Goal: Transaction & Acquisition: Book appointment/travel/reservation

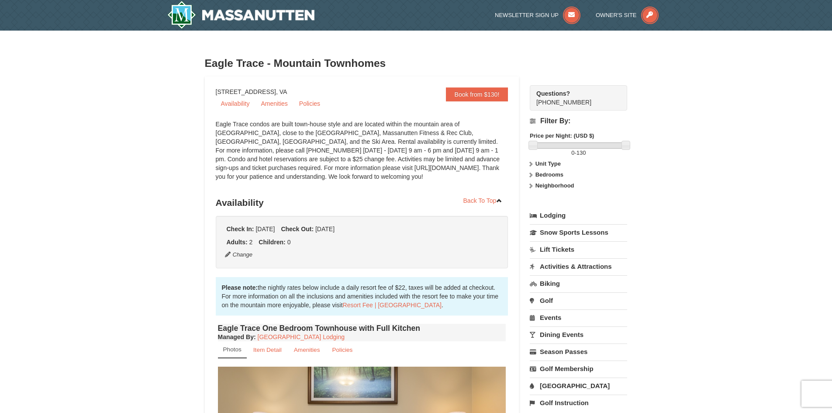
scroll to position [233, 0]
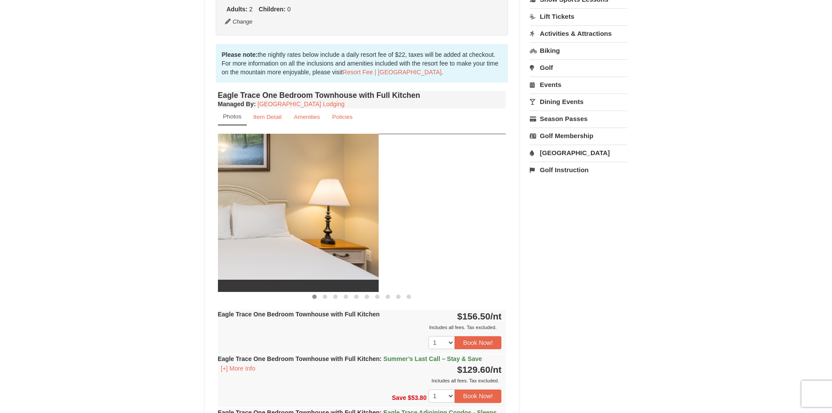
drag, startPoint x: 481, startPoint y: 216, endPoint x: 322, endPoint y: 244, distance: 162.0
click at [322, 244] on img at bounding box center [234, 213] width 288 height 158
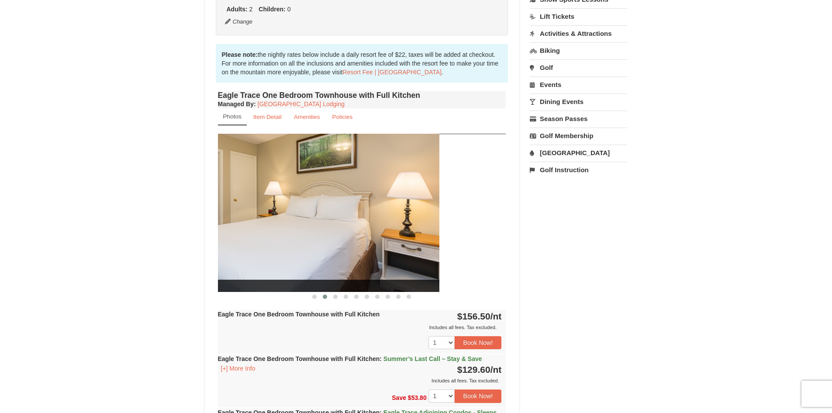
drag, startPoint x: 414, startPoint y: 227, endPoint x: 341, endPoint y: 230, distance: 72.6
click at [341, 230] on img at bounding box center [295, 213] width 288 height 158
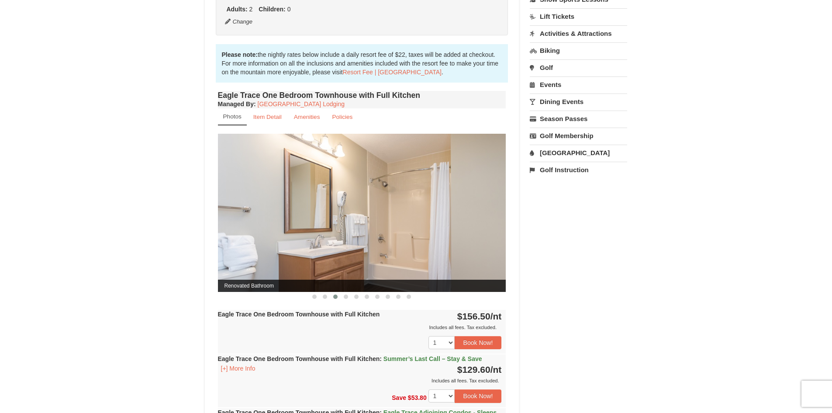
drag, startPoint x: 460, startPoint y: 220, endPoint x: 313, endPoint y: 129, distance: 172.6
click at [459, 220] on img at bounding box center [362, 213] width 288 height 158
drag, startPoint x: 301, startPoint y: 201, endPoint x: 465, endPoint y: 214, distance: 164.7
click at [465, 214] on img at bounding box center [362, 213] width 288 height 158
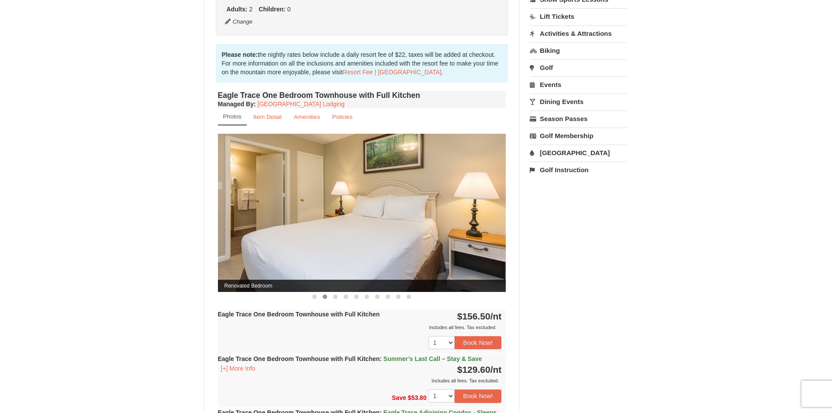
drag, startPoint x: 93, startPoint y: 239, endPoint x: 460, endPoint y: 141, distance: 379.9
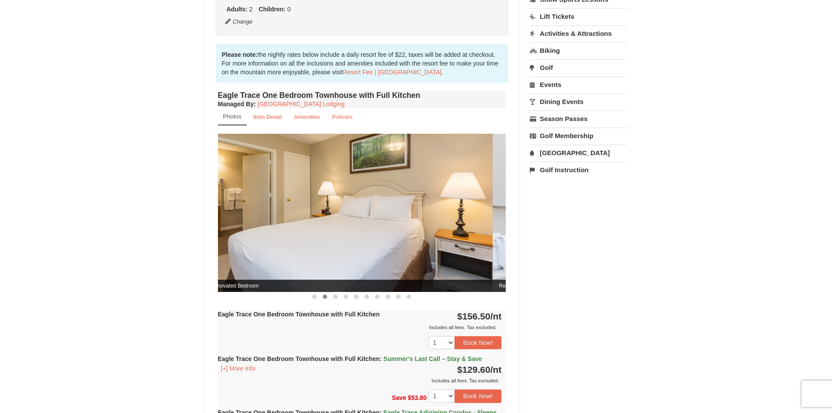
drag, startPoint x: 454, startPoint y: 213, endPoint x: 334, endPoint y: 214, distance: 120.1
click at [334, 214] on img at bounding box center [348, 213] width 288 height 158
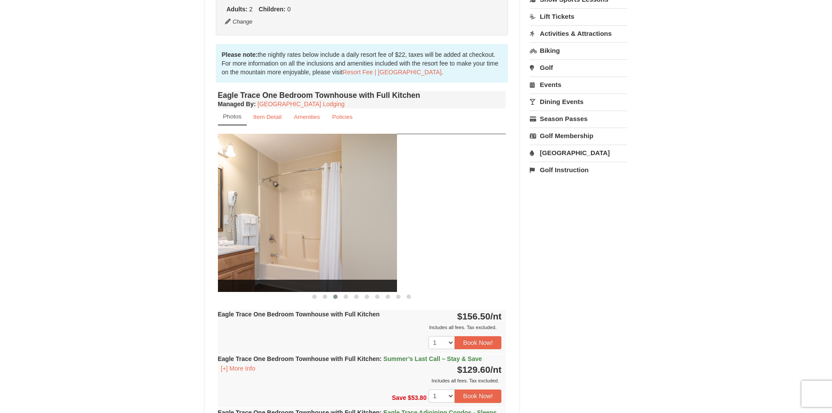
click at [341, 240] on img at bounding box center [253, 213] width 288 height 158
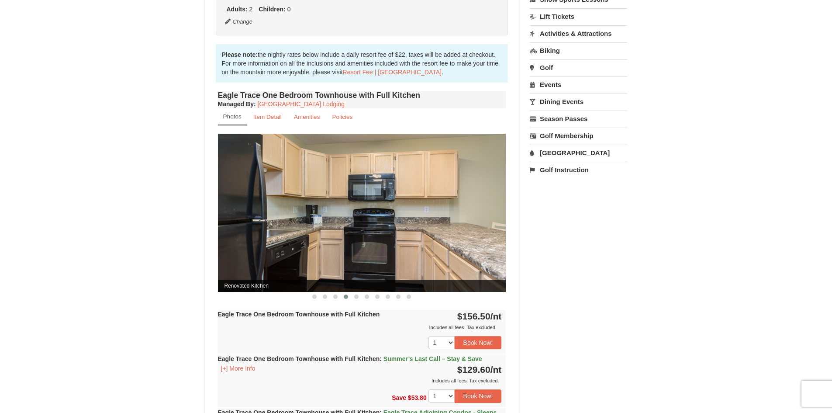
drag, startPoint x: 462, startPoint y: 224, endPoint x: 352, endPoint y: 225, distance: 110.1
click at [352, 225] on img at bounding box center [362, 213] width 288 height 158
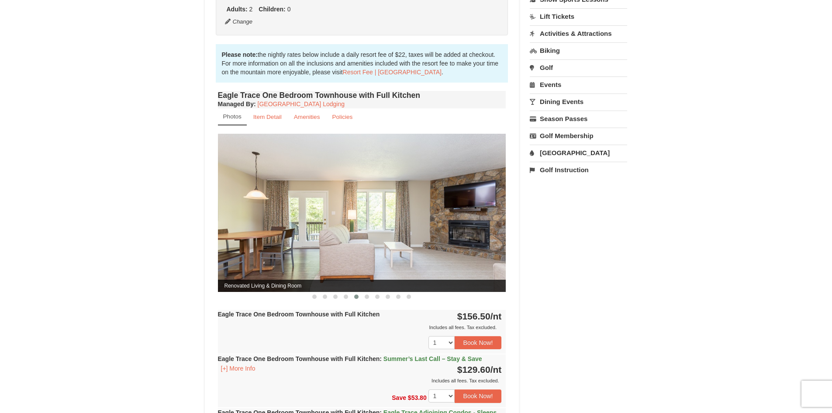
drag, startPoint x: 460, startPoint y: 210, endPoint x: 347, endPoint y: 221, distance: 113.3
click at [347, 221] on img at bounding box center [362, 213] width 288 height 158
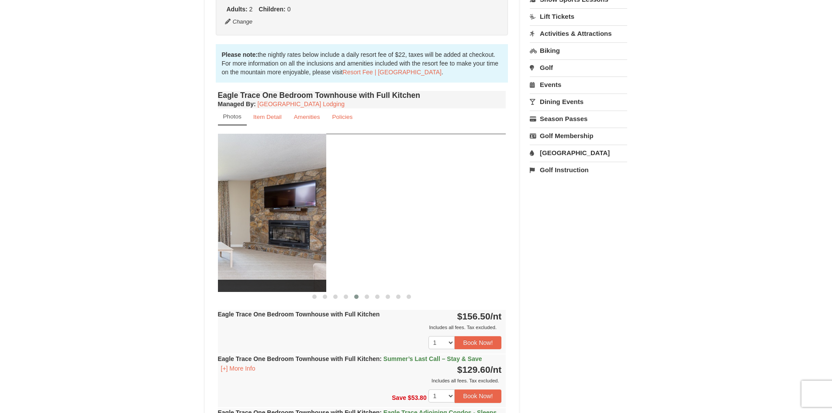
click at [297, 235] on img at bounding box center [182, 213] width 288 height 158
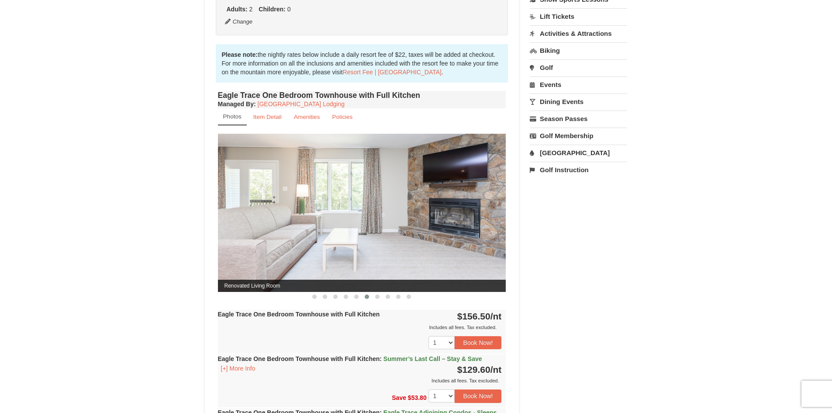
drag, startPoint x: 450, startPoint y: 221, endPoint x: 224, endPoint y: 238, distance: 226.5
click at [224, 238] on img at bounding box center [362, 213] width 288 height 158
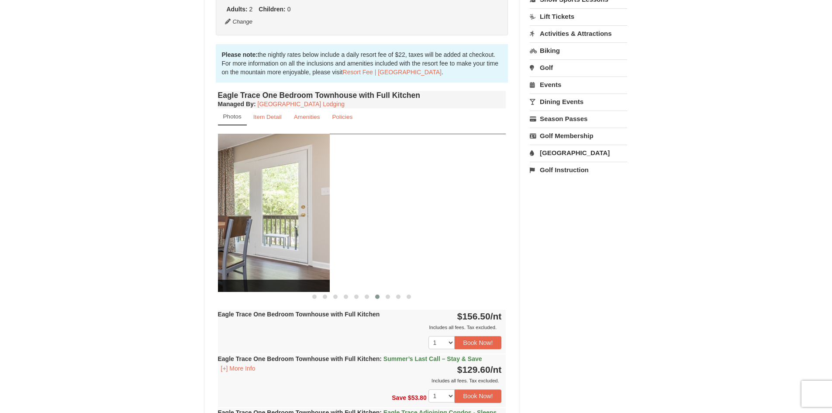
drag, startPoint x: 300, startPoint y: 232, endPoint x: 283, endPoint y: 234, distance: 17.6
click at [283, 234] on img at bounding box center [186, 213] width 288 height 158
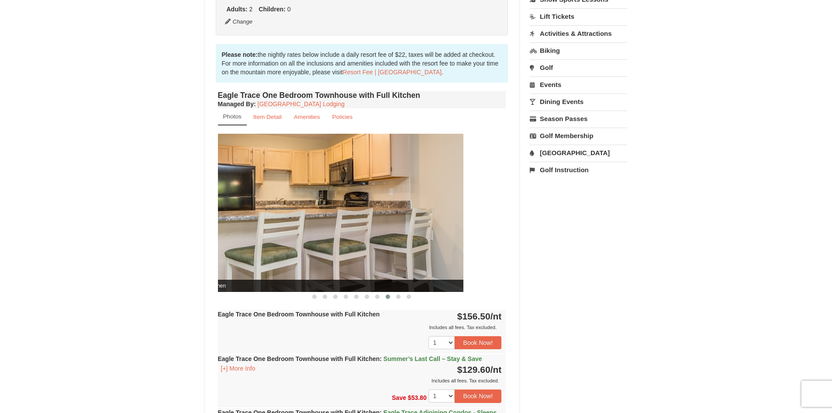
drag, startPoint x: 413, startPoint y: 200, endPoint x: 281, endPoint y: 200, distance: 131.9
click at [283, 199] on img at bounding box center [319, 213] width 288 height 158
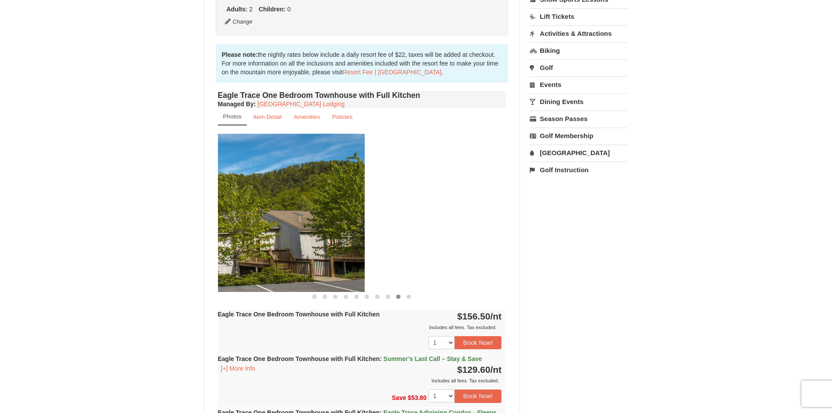
drag, startPoint x: 359, startPoint y: 197, endPoint x: 301, endPoint y: 198, distance: 58.6
click at [301, 198] on img at bounding box center [220, 213] width 288 height 158
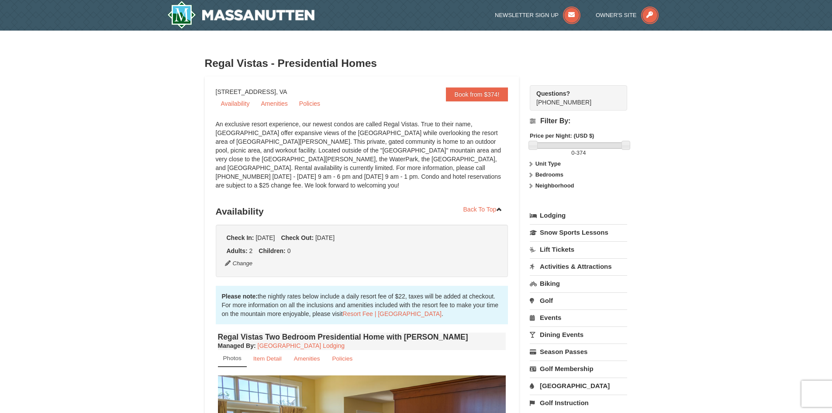
scroll to position [233, 0]
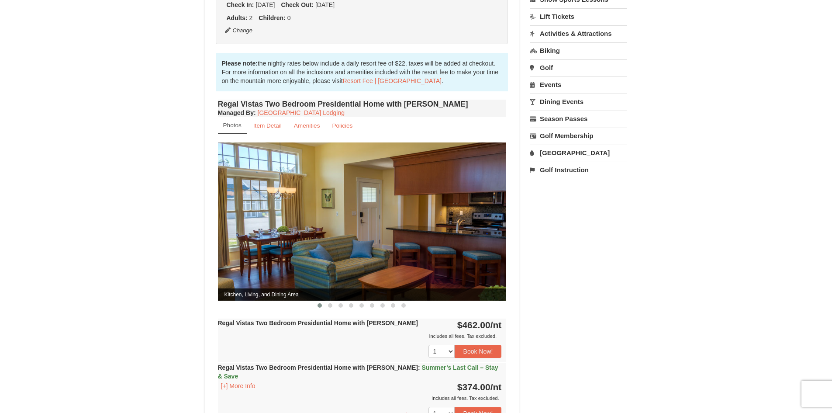
click at [95, 285] on div "× Regal Vistas - Presidential Homes Book from $374! [STREET_ADDRESS], VA Availa…" at bounding box center [416, 217] width 832 height 839
drag, startPoint x: 425, startPoint y: 191, endPoint x: 233, endPoint y: 223, distance: 194.5
click at [233, 223] on img at bounding box center [362, 221] width 288 height 158
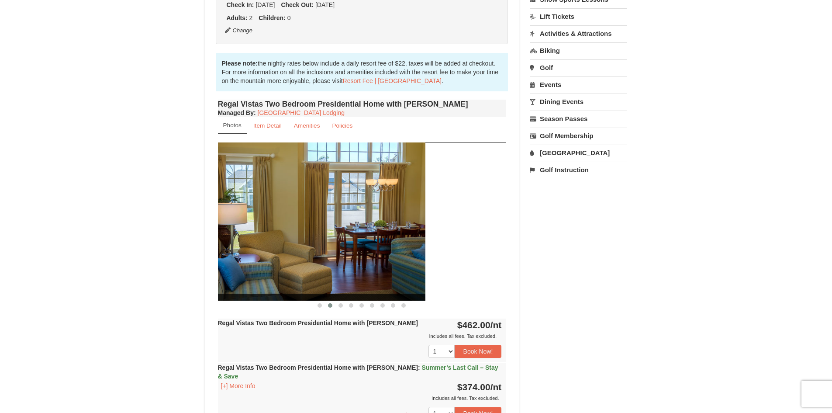
drag, startPoint x: 453, startPoint y: 221, endPoint x: 290, endPoint y: 232, distance: 164.2
click at [296, 229] on img at bounding box center [281, 221] width 288 height 158
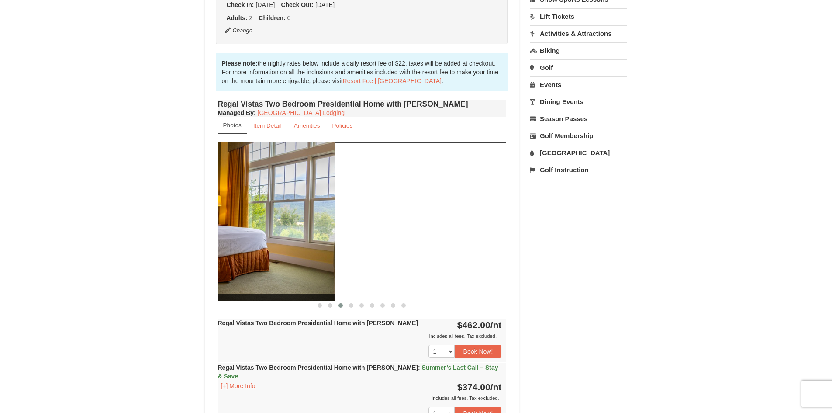
drag, startPoint x: 285, startPoint y: 228, endPoint x: 273, endPoint y: 229, distance: 11.4
click at [273, 229] on img at bounding box center [191, 221] width 288 height 158
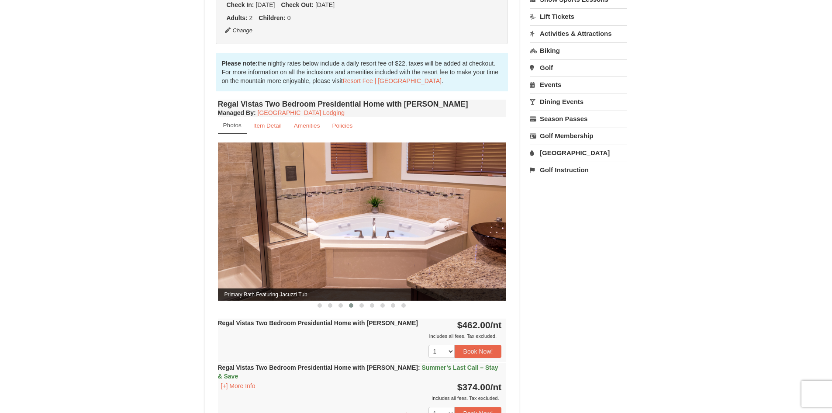
drag, startPoint x: 416, startPoint y: 184, endPoint x: 231, endPoint y: 196, distance: 185.6
click at [231, 195] on img at bounding box center [362, 221] width 288 height 158
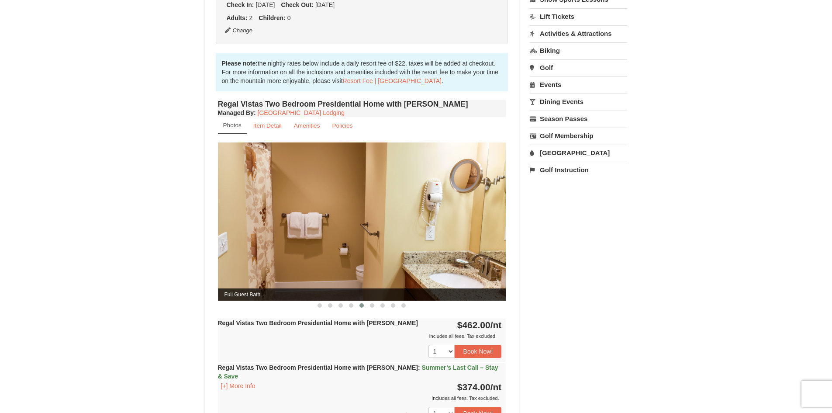
drag, startPoint x: 450, startPoint y: 194, endPoint x: 239, endPoint y: 210, distance: 212.0
click at [235, 208] on img at bounding box center [362, 221] width 288 height 158
drag, startPoint x: 401, startPoint y: 197, endPoint x: 246, endPoint y: 187, distance: 155.4
click at [253, 187] on img at bounding box center [362, 221] width 288 height 158
drag, startPoint x: 405, startPoint y: 202, endPoint x: 198, endPoint y: 212, distance: 207.3
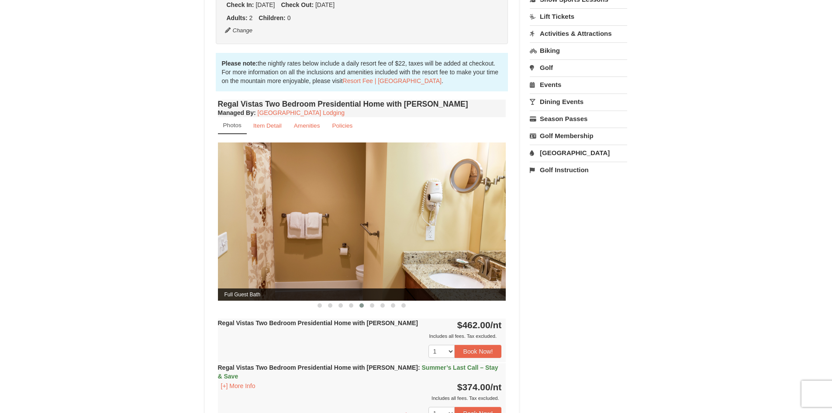
click at [199, 212] on div "× Regal Vistas - Presidential Homes Book from $374! [STREET_ADDRESS], VA Availa…" at bounding box center [416, 217] width 440 height 822
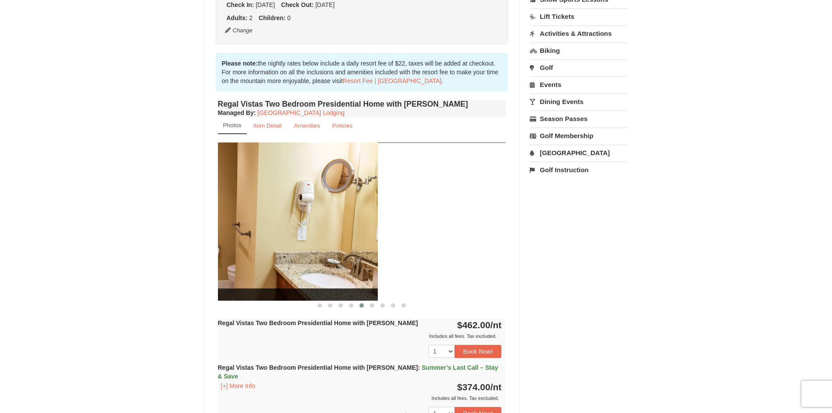
drag, startPoint x: 427, startPoint y: 221, endPoint x: 219, endPoint y: 229, distance: 208.1
click at [219, 229] on img at bounding box center [234, 221] width 288 height 158
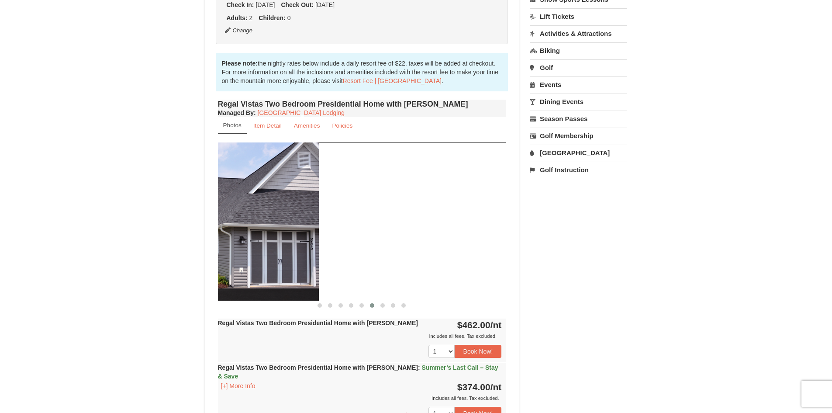
drag, startPoint x: 446, startPoint y: 203, endPoint x: 260, endPoint y: 213, distance: 187.2
click at [263, 213] on img at bounding box center [175, 221] width 288 height 158
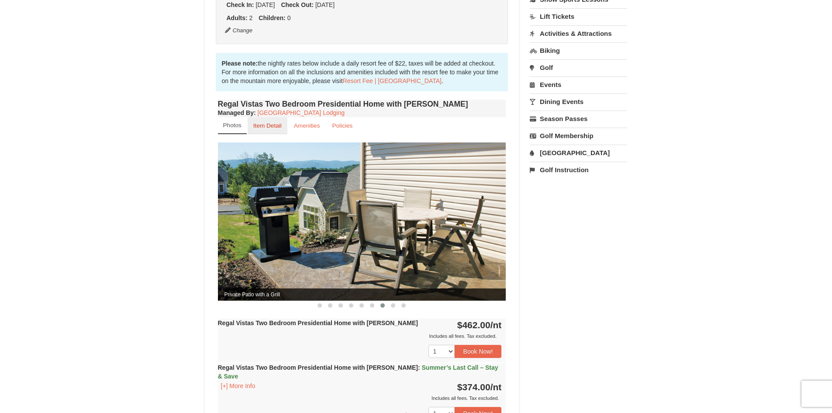
drag, startPoint x: 129, startPoint y: 61, endPoint x: 256, endPoint y: 110, distance: 136.4
click at [129, 61] on div "× Regal Vistas - Presidential Homes Book from $374! [STREET_ADDRESS], VA Availa…" at bounding box center [416, 217] width 832 height 839
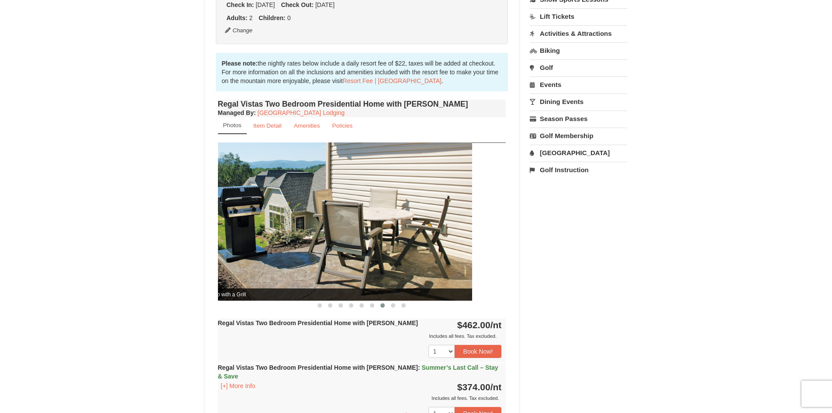
drag, startPoint x: 445, startPoint y: 204, endPoint x: 214, endPoint y: 231, distance: 232.2
click at [215, 231] on div "Book from $374! [STREET_ADDRESS], VA Availability Amenities Policies 2" at bounding box center [362, 231] width 315 height 774
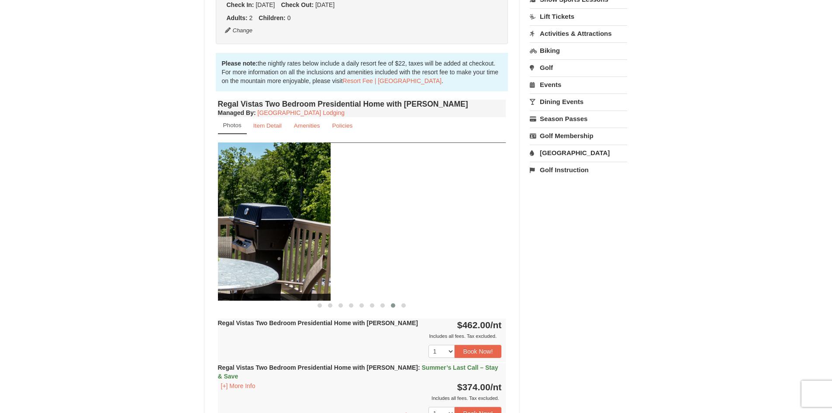
drag, startPoint x: 294, startPoint y: 221, endPoint x: 266, endPoint y: 223, distance: 27.2
click at [269, 223] on img at bounding box center [186, 221] width 288 height 158
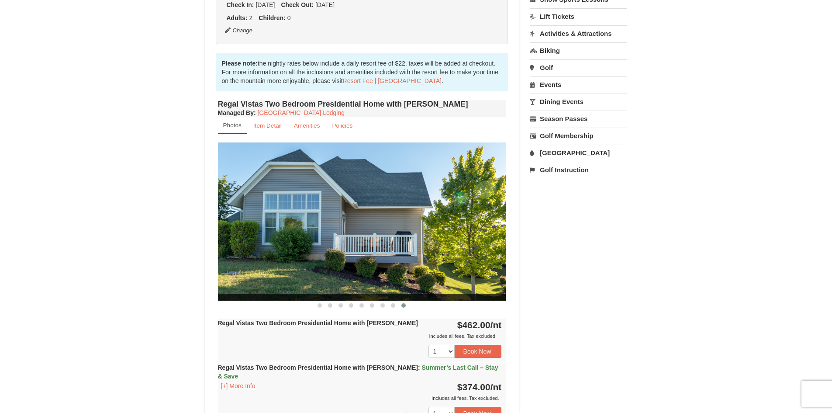
drag, startPoint x: 372, startPoint y: 208, endPoint x: 430, endPoint y: 204, distance: 57.8
click at [509, 196] on div "Book from $374! [STREET_ADDRESS], VA Availability Amenities Policies 2" at bounding box center [362, 231] width 315 height 774
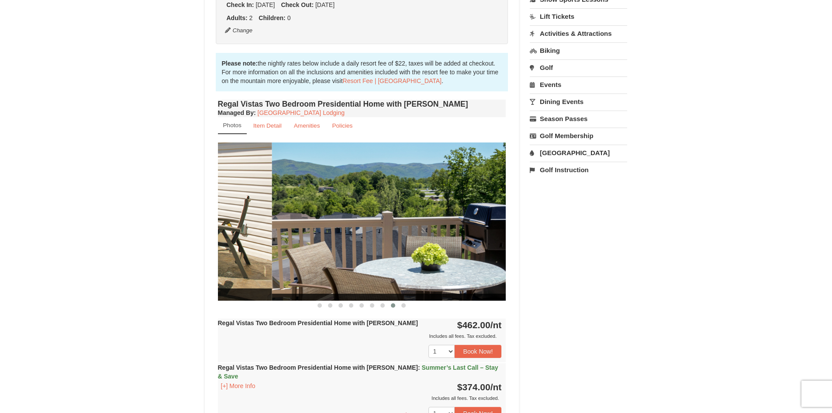
drag, startPoint x: 360, startPoint y: 207, endPoint x: 519, endPoint y: 194, distance: 160.0
click at [517, 194] on div "Book from $374! [STREET_ADDRESS], VA Availability Amenities Policies 2" at bounding box center [362, 231] width 315 height 774
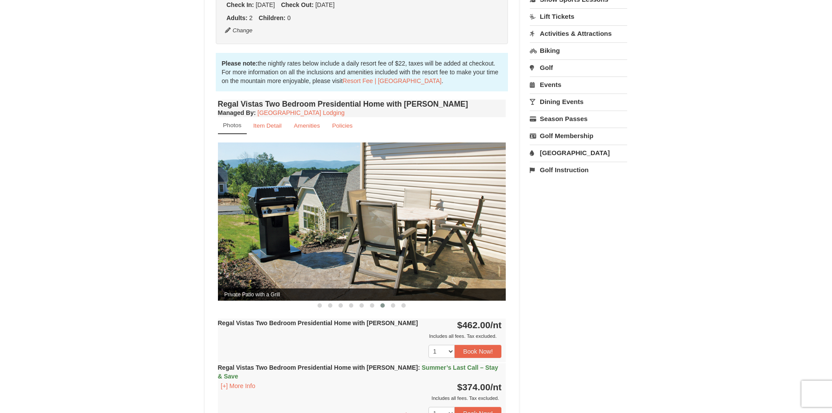
drag, startPoint x: 531, startPoint y: 210, endPoint x: 466, endPoint y: 218, distance: 65.7
click at [543, 207] on div "Book from $374! [STREET_ADDRESS], VA Availability Amenities Policies ‹ › 2" at bounding box center [416, 231] width 423 height 774
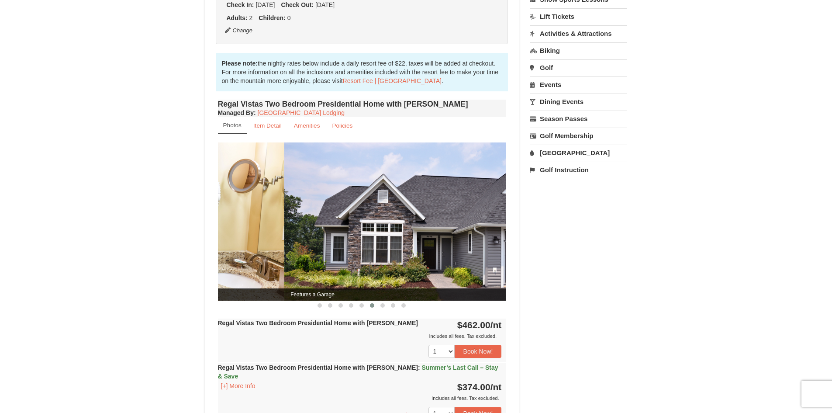
drag, startPoint x: 440, startPoint y: 219, endPoint x: 486, endPoint y: 215, distance: 46.1
click at [495, 215] on img at bounding box center [428, 221] width 288 height 158
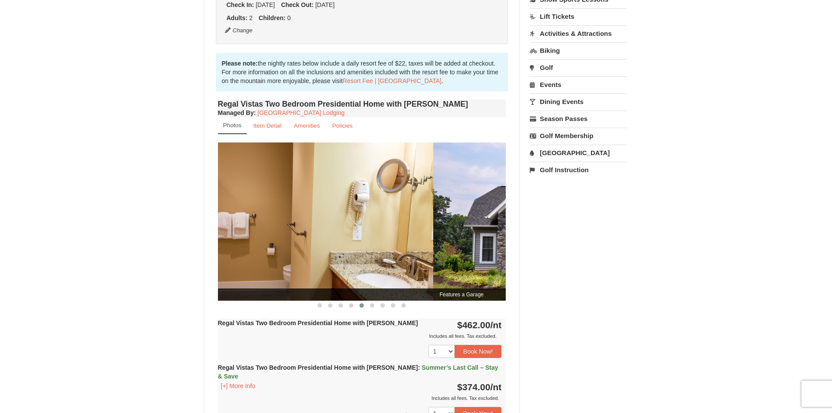
drag, startPoint x: 467, startPoint y: 217, endPoint x: 225, endPoint y: 219, distance: 241.6
click at [226, 218] on img at bounding box center [289, 221] width 288 height 158
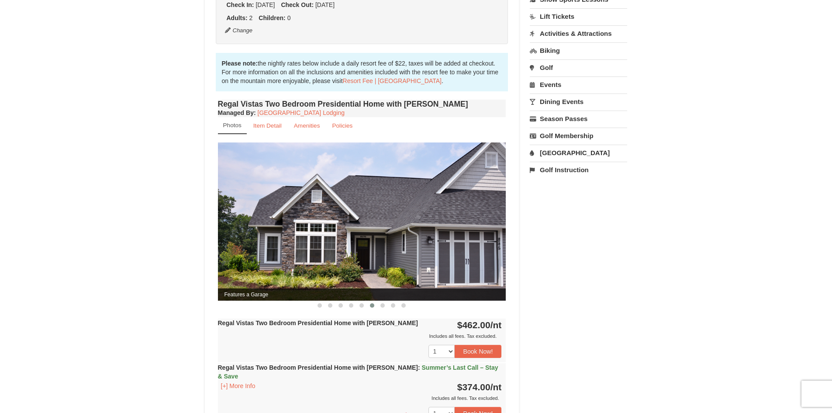
click at [393, 218] on img at bounding box center [362, 221] width 288 height 158
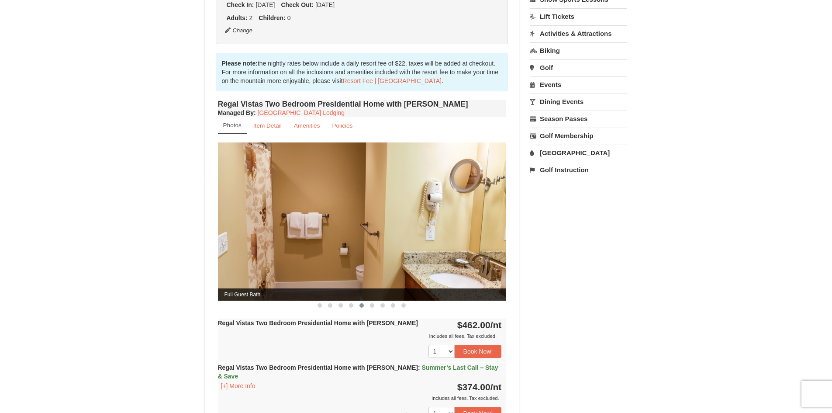
drag, startPoint x: 284, startPoint y: 219, endPoint x: 420, endPoint y: 211, distance: 136.5
click at [420, 211] on img at bounding box center [362, 221] width 288 height 158
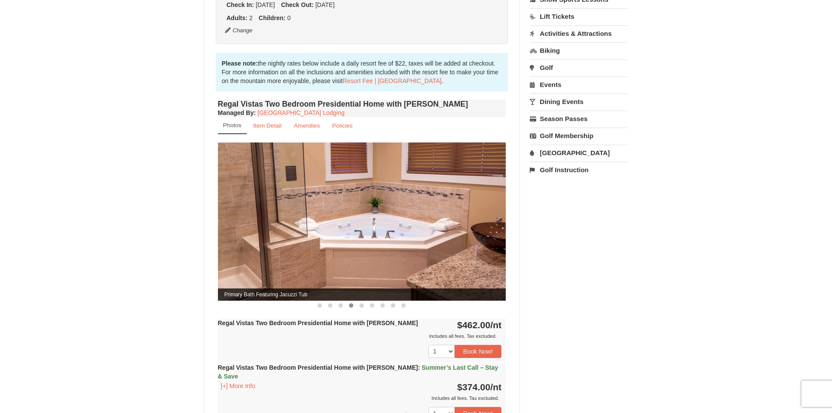
drag, startPoint x: 318, startPoint y: 220, endPoint x: 441, endPoint y: 218, distance: 122.8
click at [463, 219] on img at bounding box center [362, 221] width 288 height 158
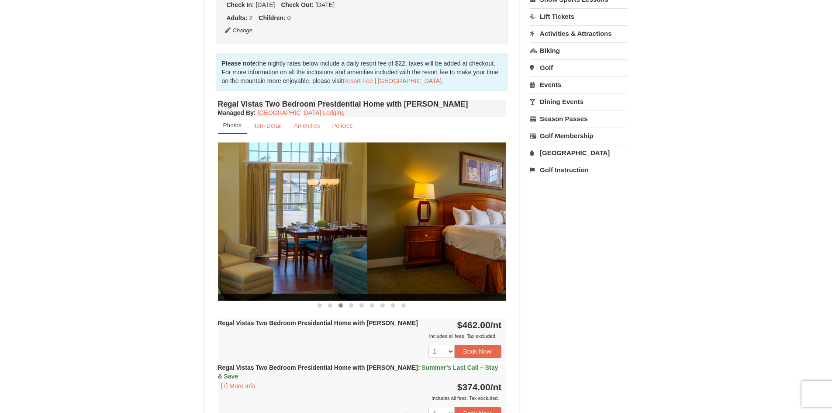
drag, startPoint x: 337, startPoint y: 220, endPoint x: 488, endPoint y: 220, distance: 150.7
click at [487, 220] on img at bounding box center [511, 221] width 288 height 158
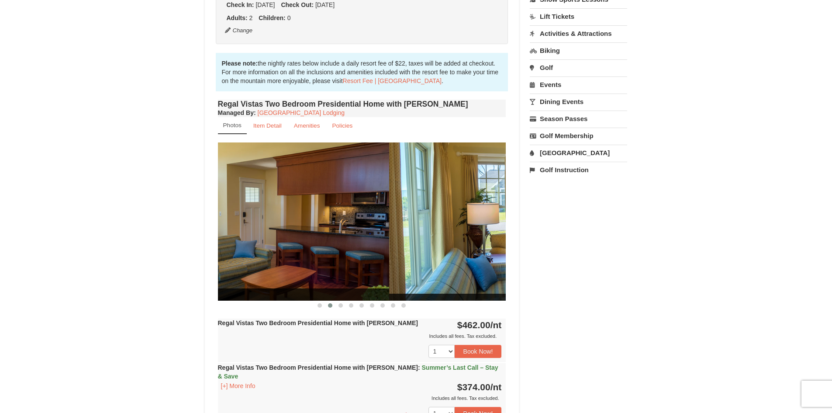
drag, startPoint x: 351, startPoint y: 221, endPoint x: 515, endPoint y: 208, distance: 164.8
click at [515, 208] on div "Book from $374! [STREET_ADDRESS], VA Availability Amenities Policies 2" at bounding box center [362, 231] width 315 height 774
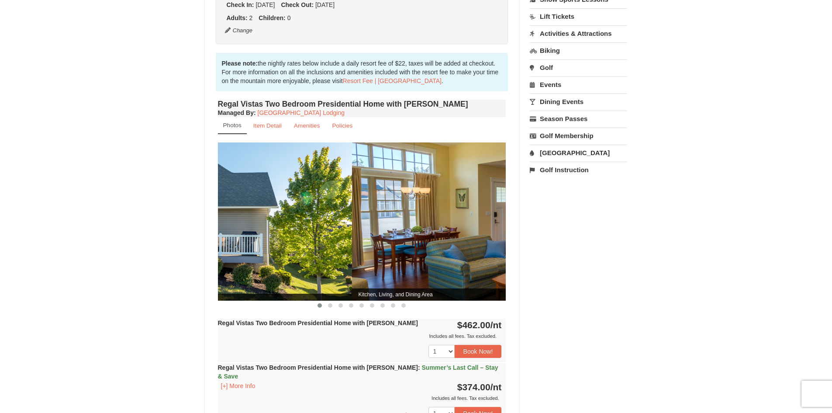
drag, startPoint x: 367, startPoint y: 217, endPoint x: 496, endPoint y: 212, distance: 129.0
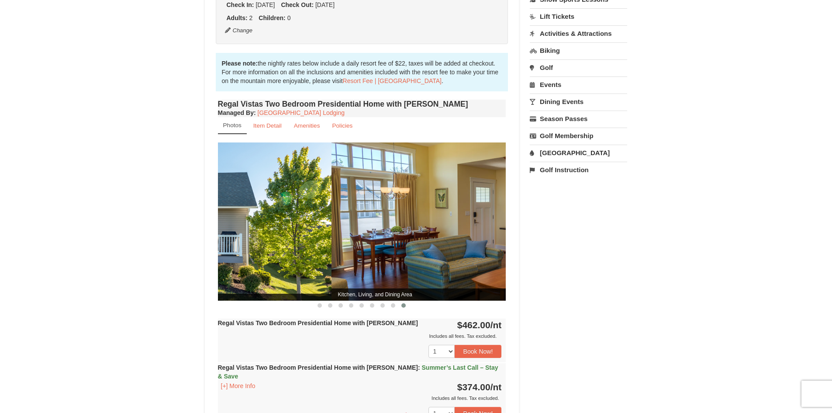
drag, startPoint x: 450, startPoint y: 213, endPoint x: 287, endPoint y: 215, distance: 163.8
click at [287, 214] on img at bounding box center [187, 221] width 288 height 158
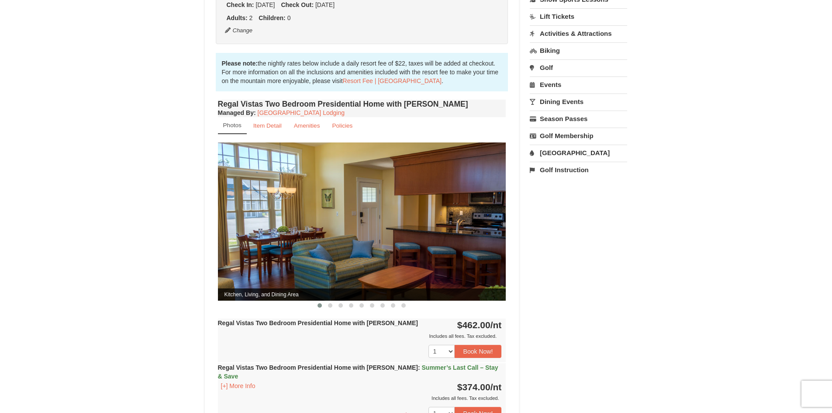
drag, startPoint x: 401, startPoint y: 231, endPoint x: 241, endPoint y: 239, distance: 160.6
click at [241, 239] on img at bounding box center [362, 221] width 288 height 158
drag, startPoint x: 426, startPoint y: 239, endPoint x: 221, endPoint y: 257, distance: 205.2
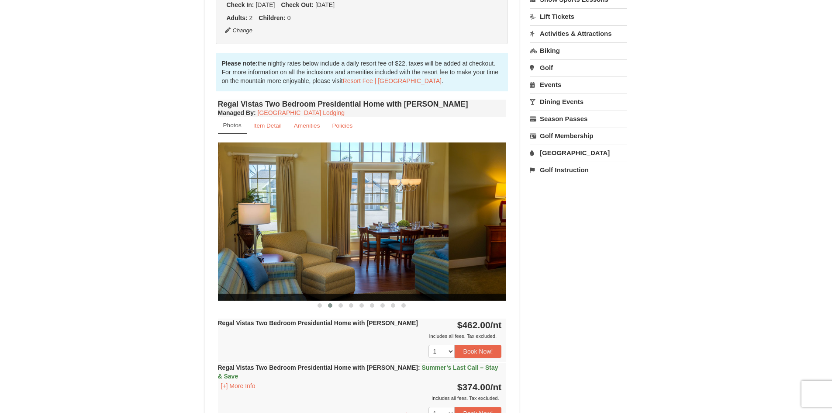
drag, startPoint x: 386, startPoint y: 240, endPoint x: 186, endPoint y: 251, distance: 200.0
click at [187, 250] on div "× Regal Vistas - Presidential Homes Book from $374! [STREET_ADDRESS], VA Availa…" at bounding box center [416, 217] width 832 height 839
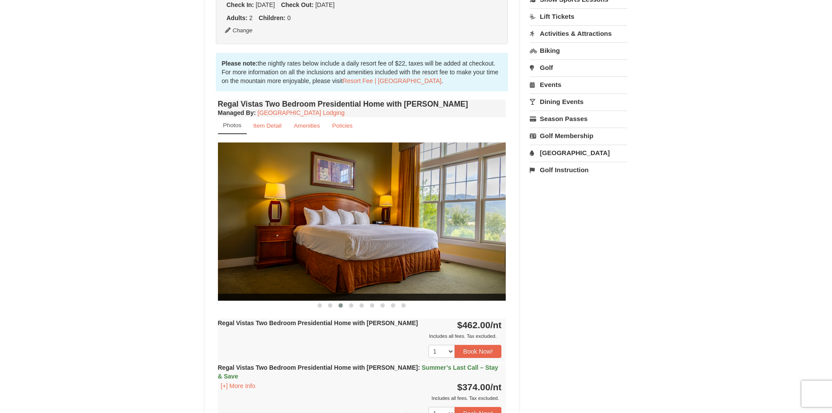
drag, startPoint x: 337, startPoint y: 246, endPoint x: 150, endPoint y: 249, distance: 186.6
click at [153, 247] on div "× Regal Vistas - Presidential Homes Book from $374! [STREET_ADDRESS], VA Availa…" at bounding box center [416, 217] width 832 height 839
drag, startPoint x: 422, startPoint y: 228, endPoint x: 183, endPoint y: 234, distance: 239.9
click at [183, 233] on div "× Regal Vistas - Presidential Homes Book from $374! [STREET_ADDRESS], VA Availa…" at bounding box center [416, 217] width 832 height 839
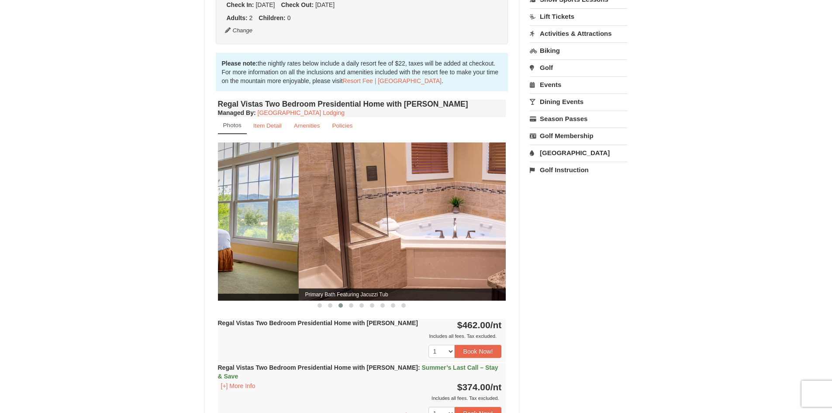
drag, startPoint x: 319, startPoint y: 225, endPoint x: 204, endPoint y: 230, distance: 115.9
click at [206, 230] on div "Book from $374! [STREET_ADDRESS], VA Availability Amenities Policies 2" at bounding box center [362, 231] width 315 height 774
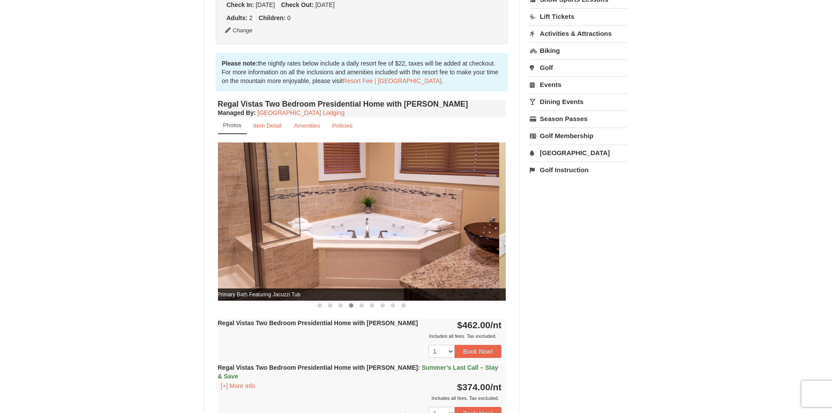
drag, startPoint x: 427, startPoint y: 189, endPoint x: 205, endPoint y: 196, distance: 222.0
click at [205, 196] on div "Book from $374! [STREET_ADDRESS], VA Availability Amenities Policies 2" at bounding box center [362, 231] width 315 height 774
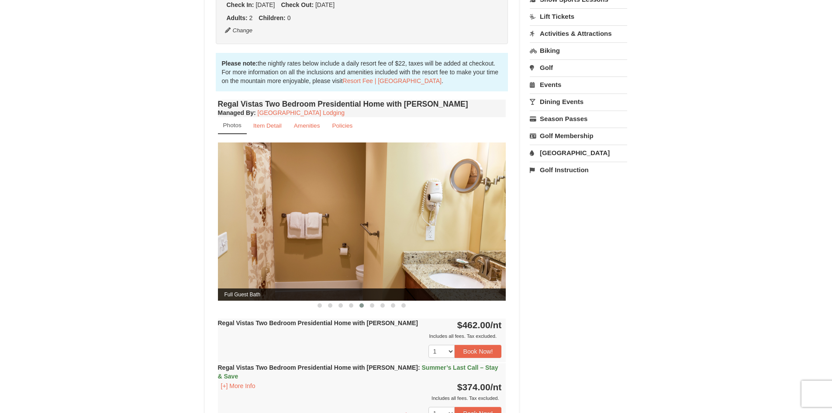
drag, startPoint x: 268, startPoint y: 203, endPoint x: 344, endPoint y: 214, distance: 77.2
click at [139, 208] on div "× Regal Vistas - Presidential Homes Book from $374! [STREET_ADDRESS], VA Availa…" at bounding box center [416, 217] width 832 height 839
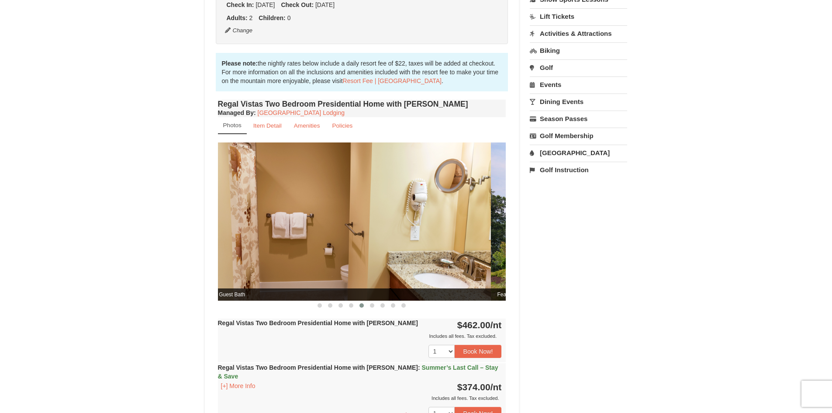
drag, startPoint x: 454, startPoint y: 202, endPoint x: 261, endPoint y: 211, distance: 192.9
click at [263, 211] on img at bounding box center [347, 221] width 288 height 158
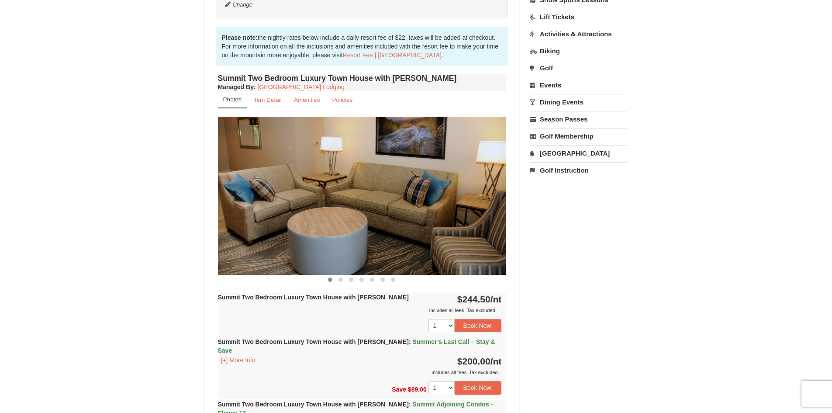
drag, startPoint x: 411, startPoint y: 207, endPoint x: 259, endPoint y: 214, distance: 151.7
click at [259, 214] on img at bounding box center [362, 196] width 288 height 158
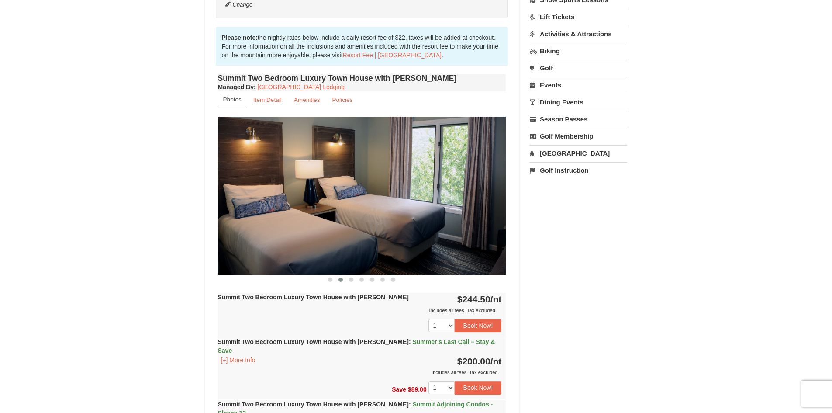
drag, startPoint x: 459, startPoint y: 191, endPoint x: 322, endPoint y: 198, distance: 136.5
click at [322, 198] on img at bounding box center [362, 196] width 288 height 158
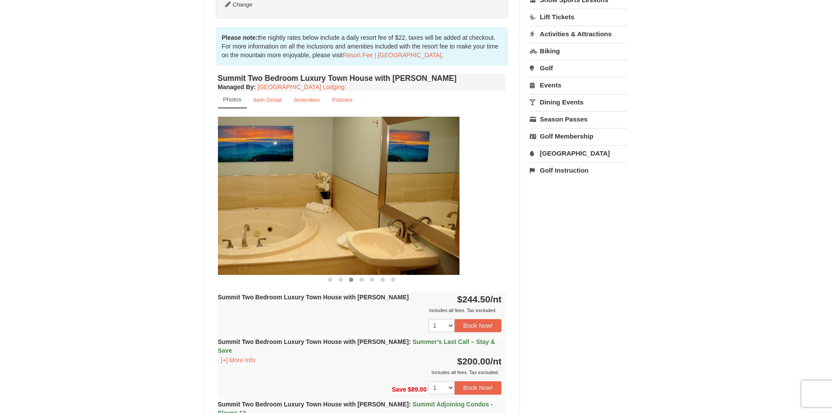
drag, startPoint x: 394, startPoint y: 167, endPoint x: 211, endPoint y: 191, distance: 184.1
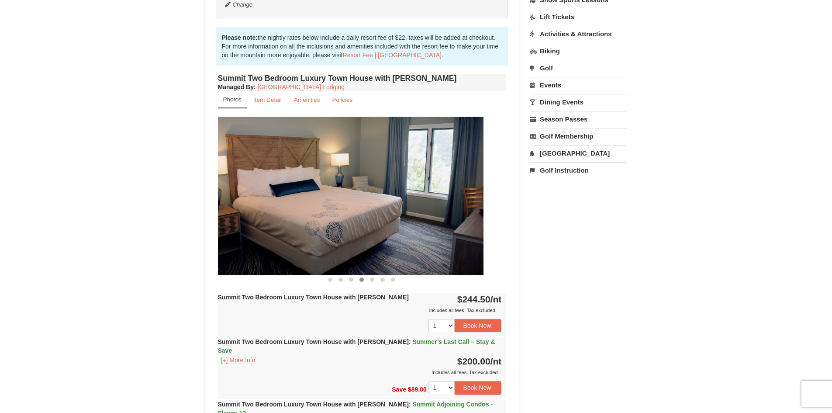
drag, startPoint x: 431, startPoint y: 198, endPoint x: 212, endPoint y: 219, distance: 219.9
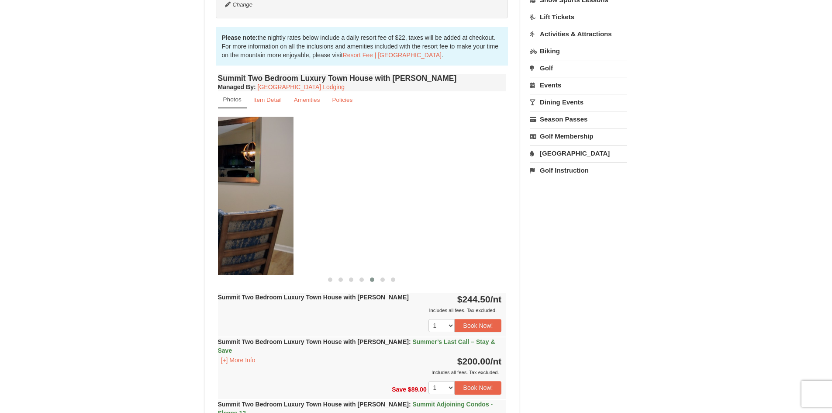
drag, startPoint x: 439, startPoint y: 201, endPoint x: 226, endPoint y: 225, distance: 214.6
click at [226, 225] on img at bounding box center [149, 196] width 288 height 158
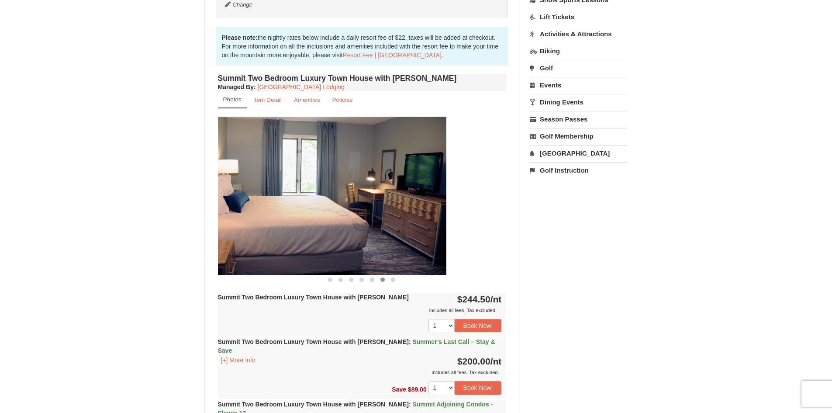
drag, startPoint x: 440, startPoint y: 219, endPoint x: 317, endPoint y: 232, distance: 123.9
click at [317, 232] on img at bounding box center [302, 196] width 288 height 158
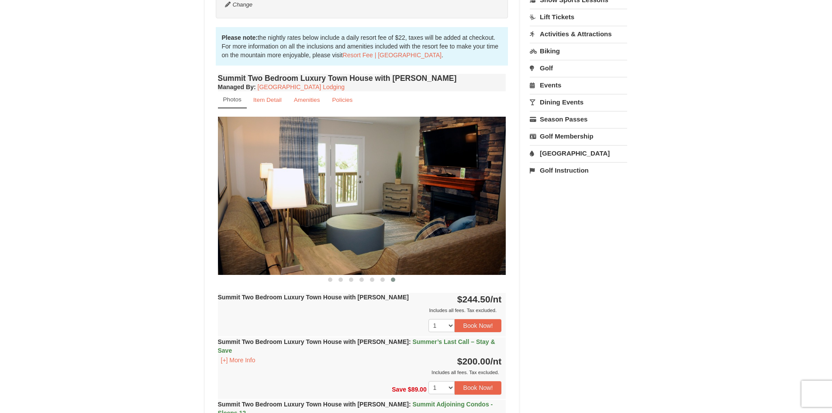
drag, startPoint x: 405, startPoint y: 211, endPoint x: 292, endPoint y: 232, distance: 115.1
click at [292, 232] on img at bounding box center [362, 196] width 288 height 158
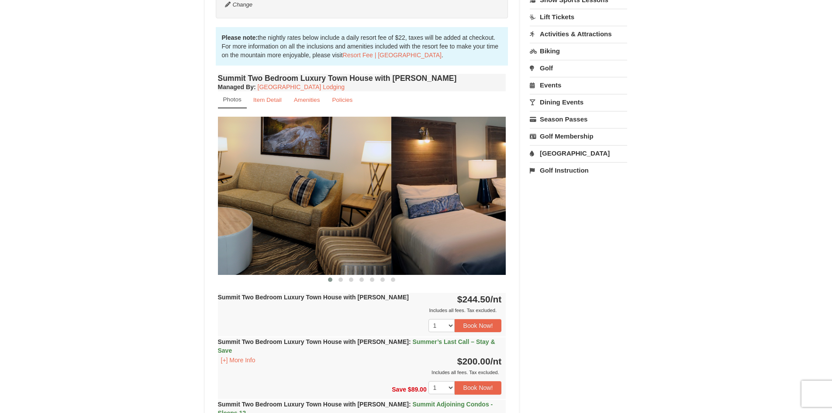
drag, startPoint x: 415, startPoint y: 224, endPoint x: 294, endPoint y: 239, distance: 122.5
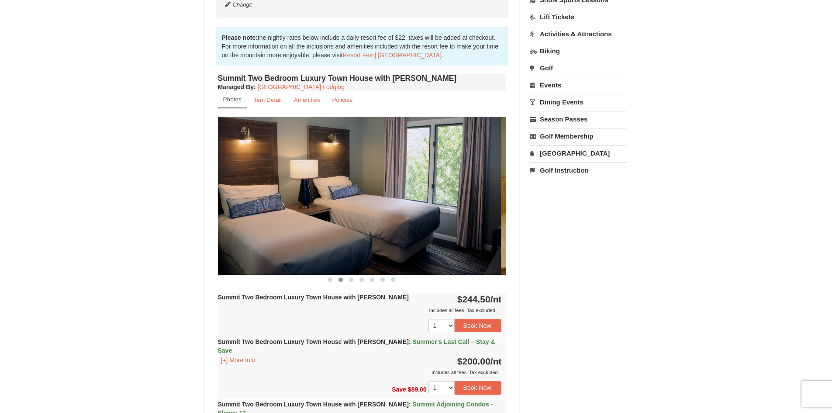
drag, startPoint x: 432, startPoint y: 235, endPoint x: 282, endPoint y: 252, distance: 151.2
click at [282, 252] on img at bounding box center [357, 196] width 288 height 158
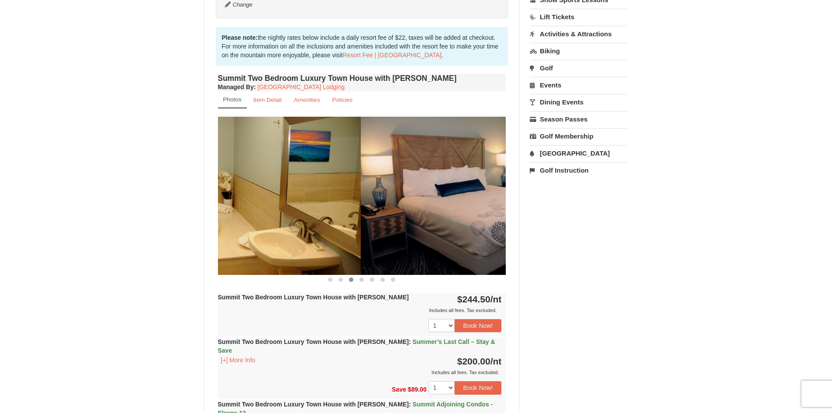
drag, startPoint x: 424, startPoint y: 232, endPoint x: 281, endPoint y: 244, distance: 143.8
click at [277, 244] on img at bounding box center [217, 196] width 288 height 158
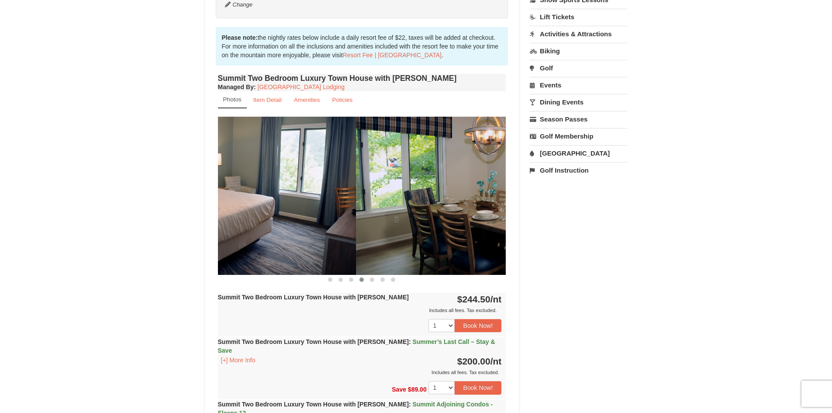
click at [263, 246] on img at bounding box center [212, 196] width 288 height 158
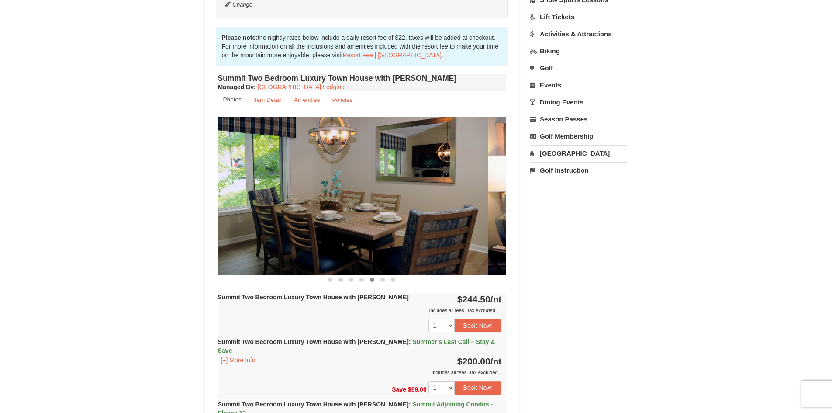
drag, startPoint x: 424, startPoint y: 192, endPoint x: 308, endPoint y: 207, distance: 117.6
click at [311, 207] on img at bounding box center [344, 196] width 288 height 158
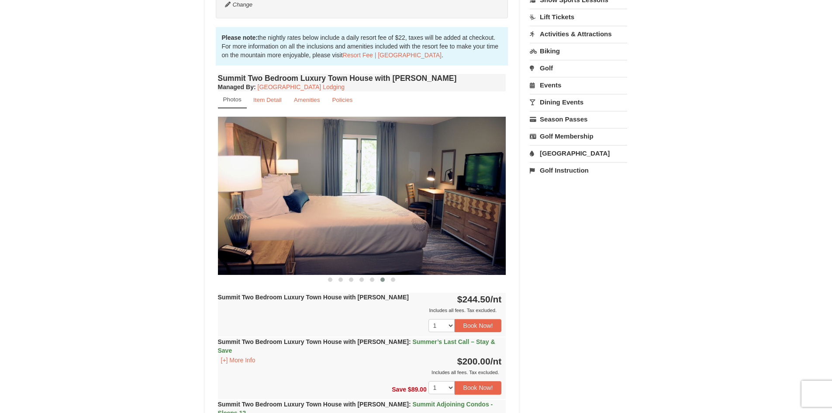
drag, startPoint x: 460, startPoint y: 210, endPoint x: 320, endPoint y: 225, distance: 141.5
click at [320, 225] on img at bounding box center [362, 196] width 288 height 158
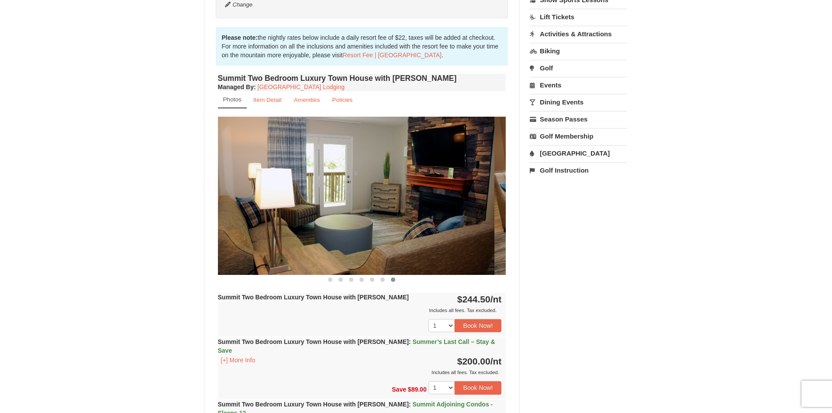
drag, startPoint x: 478, startPoint y: 227, endPoint x: 340, endPoint y: 243, distance: 138.9
click at [340, 243] on img at bounding box center [350, 196] width 288 height 158
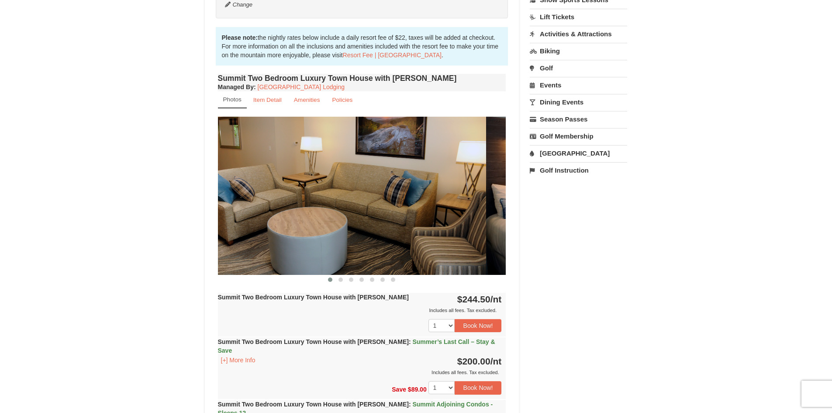
drag, startPoint x: 433, startPoint y: 242, endPoint x: 311, endPoint y: 258, distance: 122.1
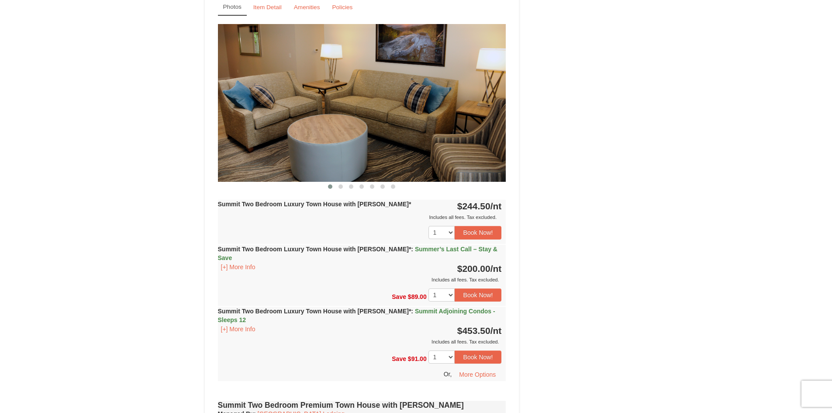
scroll to position [1398, 0]
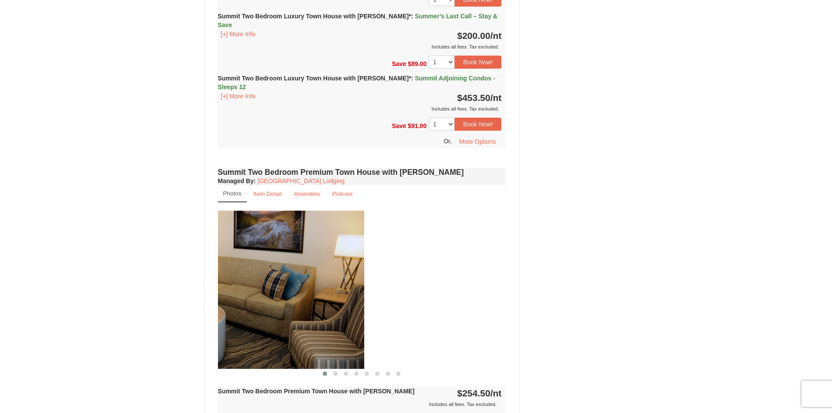
drag, startPoint x: 438, startPoint y: 269, endPoint x: 260, endPoint y: 290, distance: 179.0
click at [260, 290] on img at bounding box center [220, 290] width 288 height 158
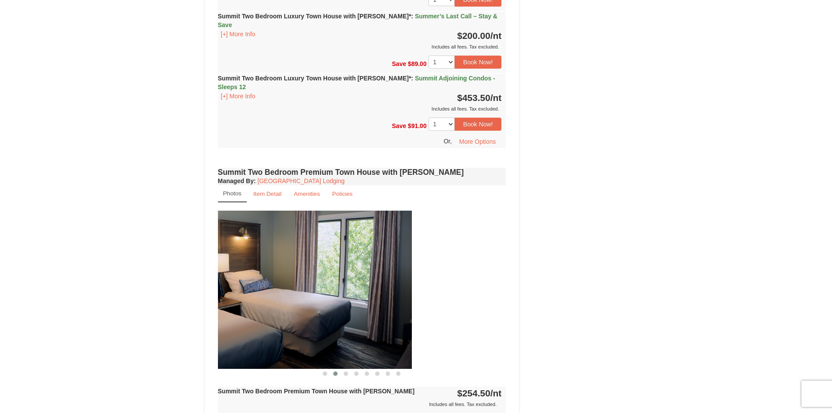
drag, startPoint x: 375, startPoint y: 256, endPoint x: 319, endPoint y: 262, distance: 56.3
click at [319, 262] on img at bounding box center [268, 290] width 288 height 158
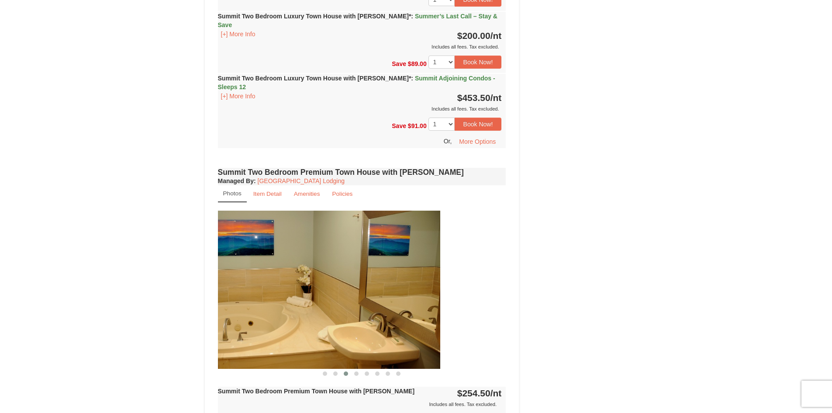
drag, startPoint x: 442, startPoint y: 249, endPoint x: 364, endPoint y: 259, distance: 77.9
click at [364, 259] on img at bounding box center [296, 290] width 288 height 158
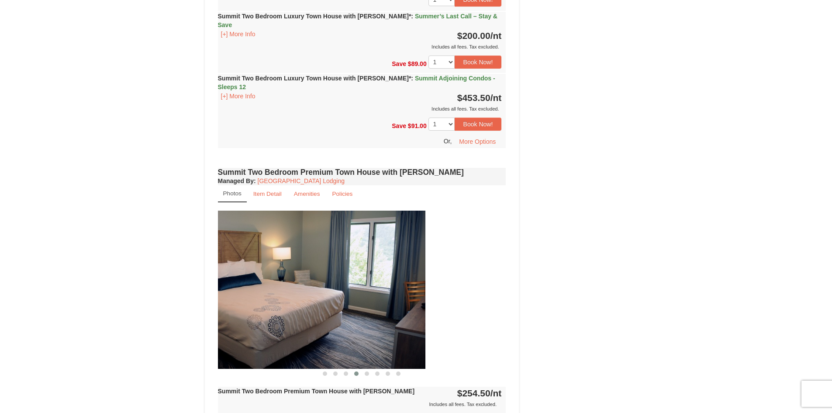
drag, startPoint x: 451, startPoint y: 249, endPoint x: 367, endPoint y: 259, distance: 84.5
click at [367, 259] on img at bounding box center [281, 290] width 288 height 158
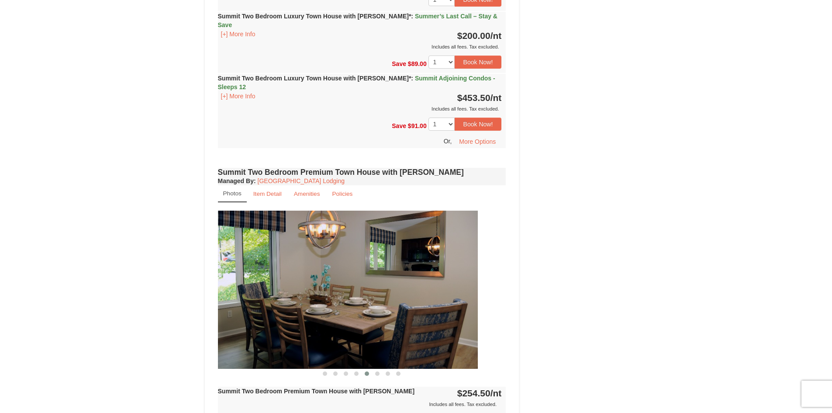
drag, startPoint x: 501, startPoint y: 243, endPoint x: 352, endPoint y: 258, distance: 149.2
click at [352, 258] on img at bounding box center [334, 290] width 288 height 158
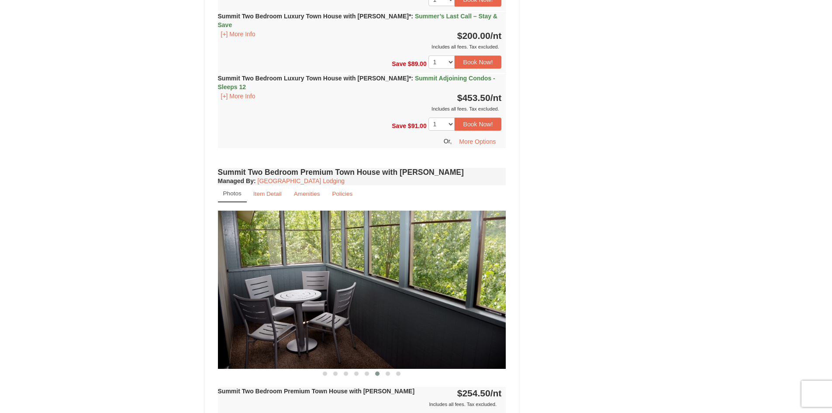
drag, startPoint x: 453, startPoint y: 245, endPoint x: 289, endPoint y: 257, distance: 164.3
click at [289, 257] on img at bounding box center [362, 290] width 288 height 158
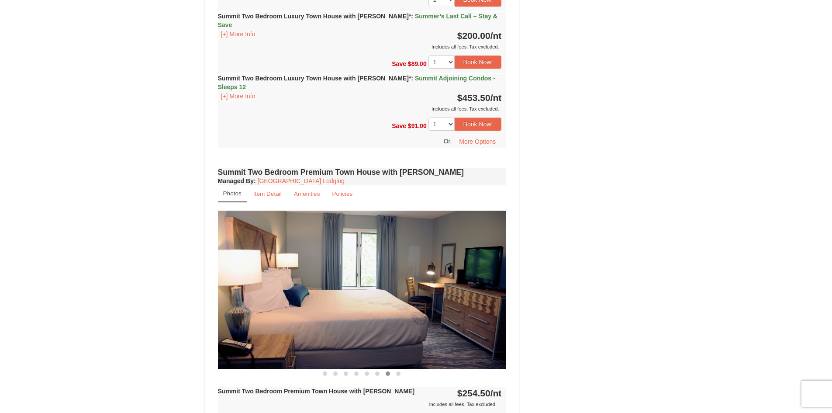
drag, startPoint x: 289, startPoint y: 257, endPoint x: 524, endPoint y: 248, distance: 235.7
click at [509, 250] on div "Book from $200! 1822 Resort Drive, Massanutten, VA Availability Amenities Polic…" at bounding box center [362, 135] width 315 height 2912
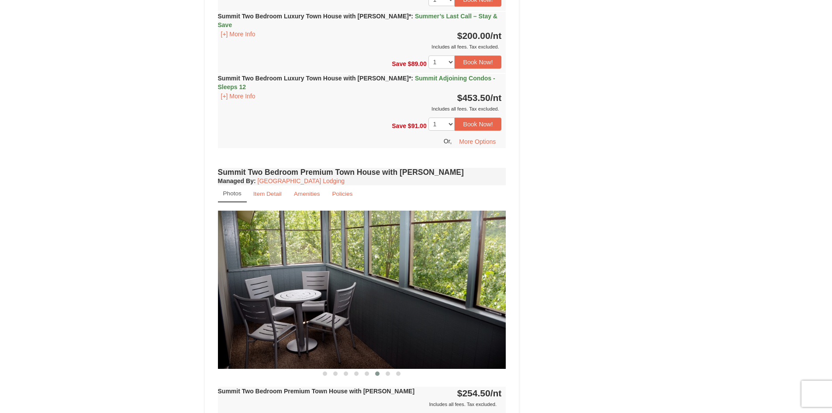
drag, startPoint x: 442, startPoint y: 245, endPoint x: 433, endPoint y: 243, distance: 8.9
click at [433, 243] on img at bounding box center [362, 290] width 288 height 158
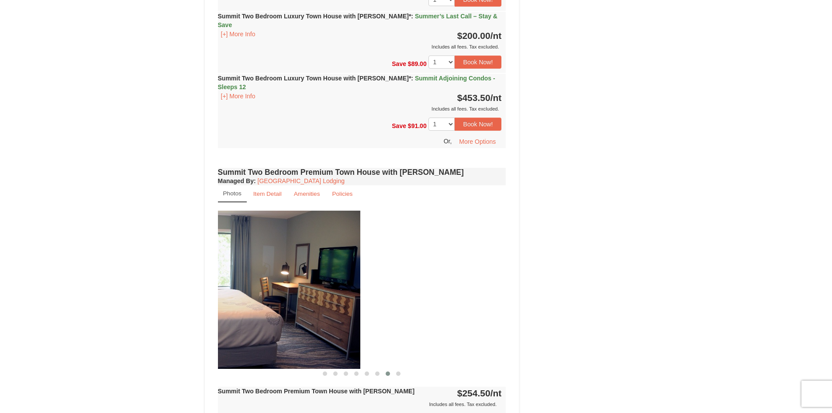
drag, startPoint x: 350, startPoint y: 233, endPoint x: 302, endPoint y: 232, distance: 47.6
click at [302, 232] on img at bounding box center [216, 290] width 288 height 158
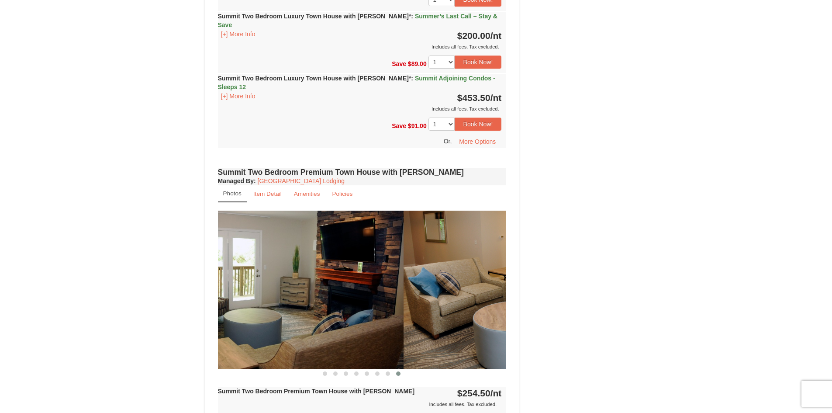
drag, startPoint x: 417, startPoint y: 226, endPoint x: 298, endPoint y: 228, distance: 119.3
click at [298, 228] on img at bounding box center [259, 290] width 288 height 158
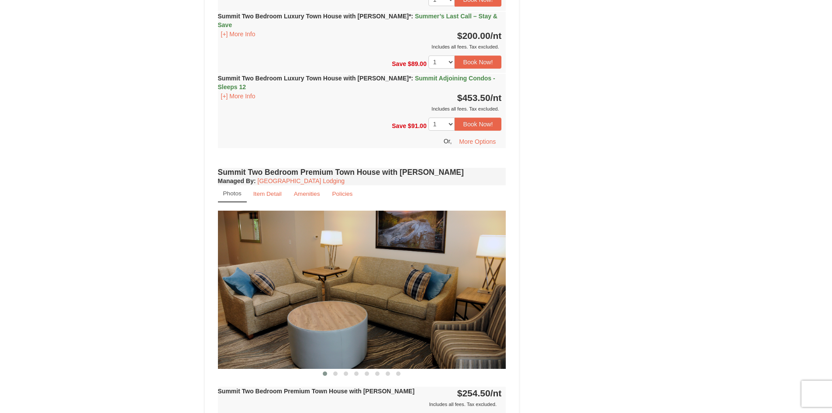
drag, startPoint x: 333, startPoint y: 225, endPoint x: 283, endPoint y: 226, distance: 49.8
